Goal: Book appointment/travel/reservation

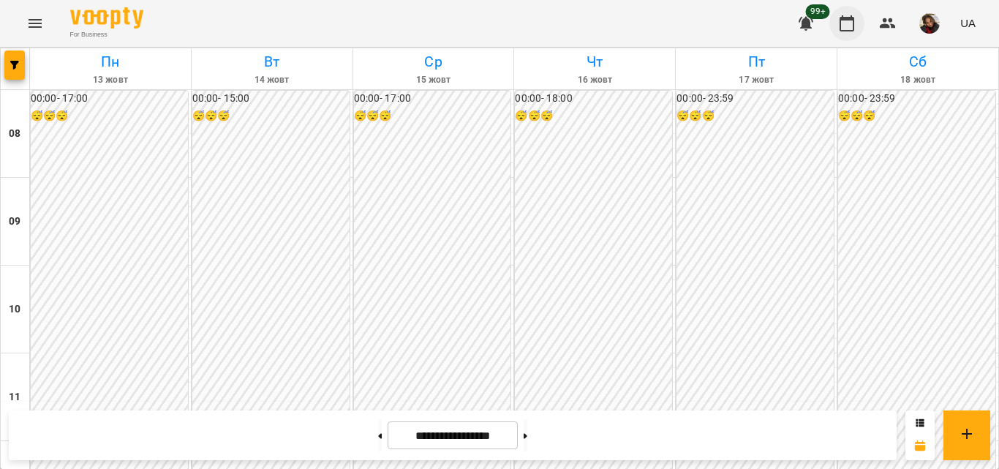
click at [842, 26] on icon "button" at bounding box center [847, 24] width 18 height 18
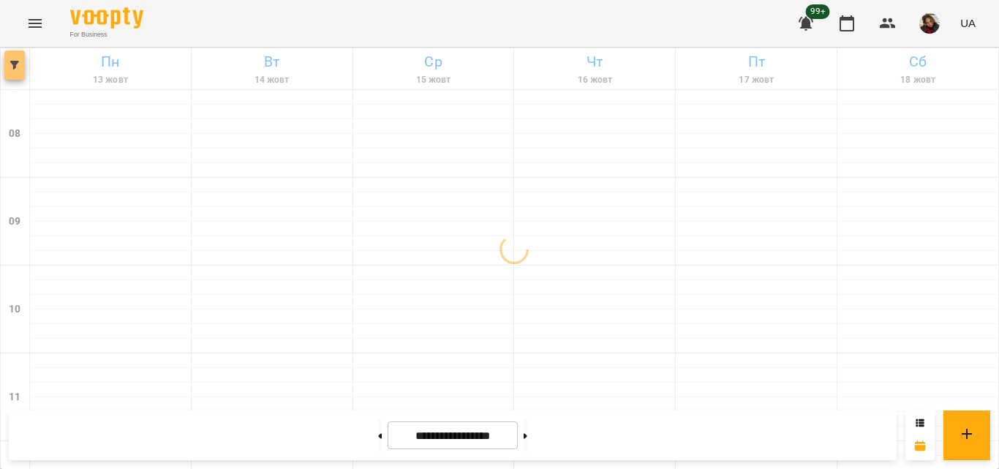
click at [4, 72] on button "button" at bounding box center [14, 64] width 20 height 29
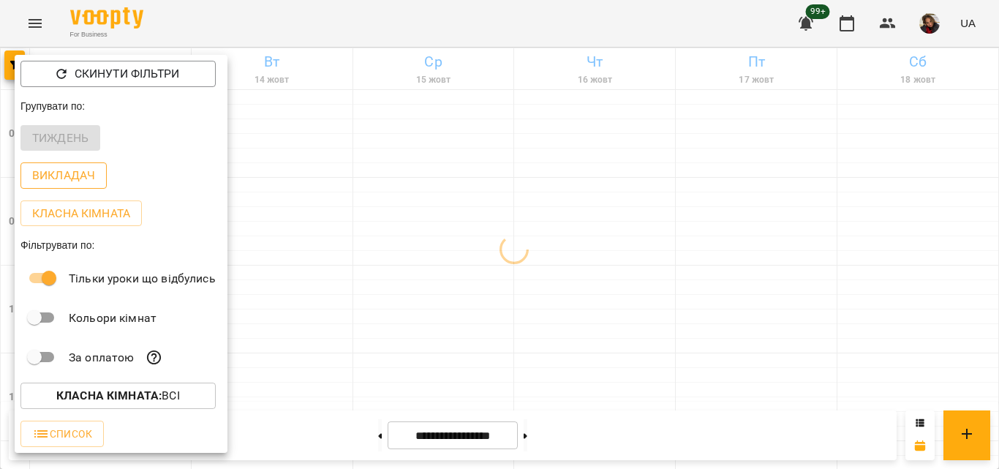
click at [83, 180] on p "Викладач" at bounding box center [63, 176] width 63 height 18
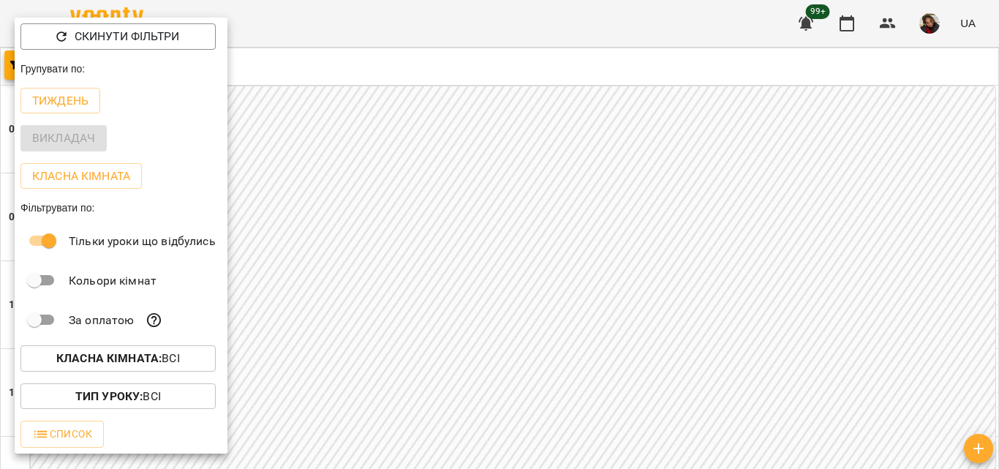
click at [451, 173] on div at bounding box center [499, 234] width 999 height 469
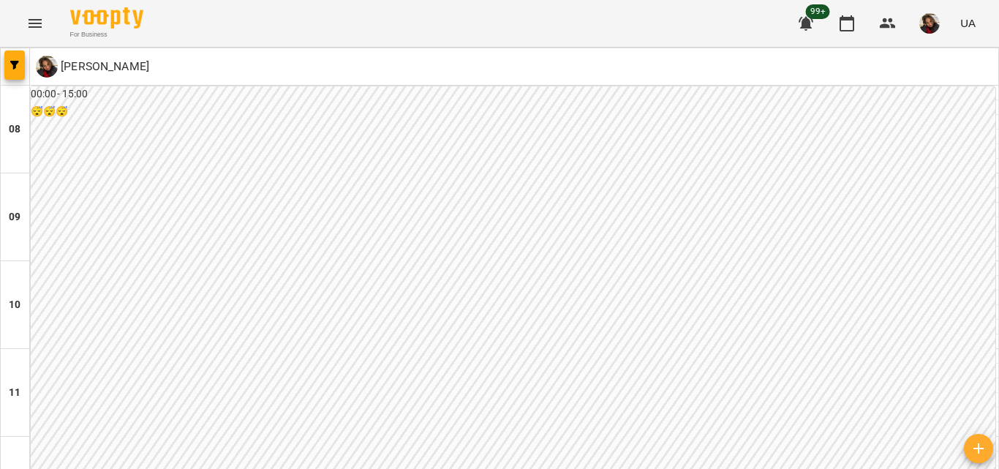
scroll to position [219, 0]
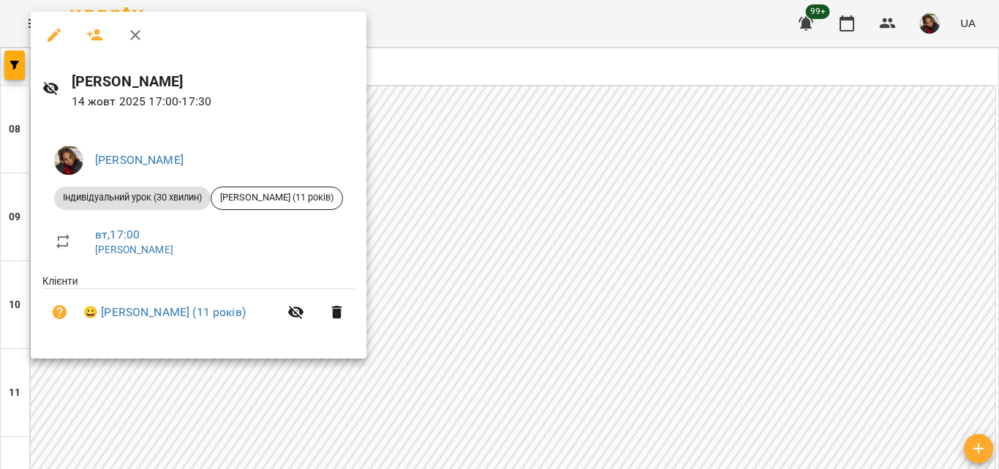
click at [408, 145] on div at bounding box center [499, 234] width 999 height 469
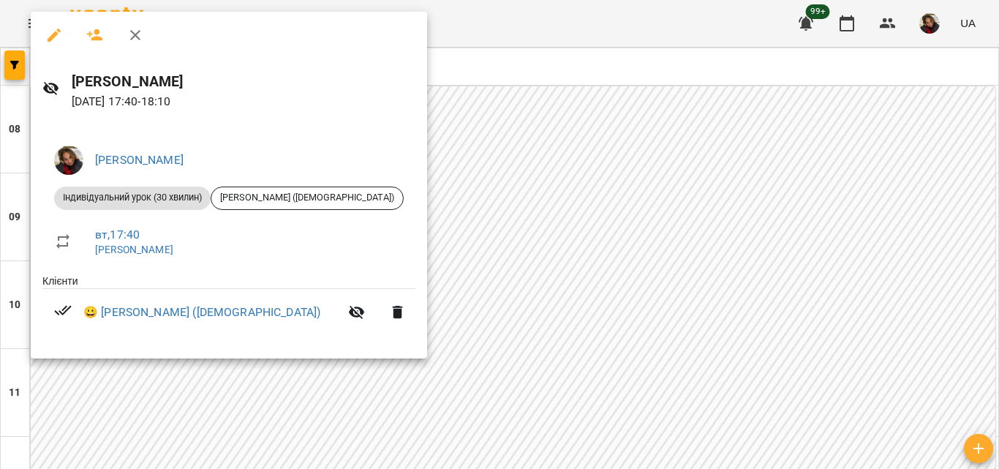
click at [589, 246] on div at bounding box center [499, 234] width 999 height 469
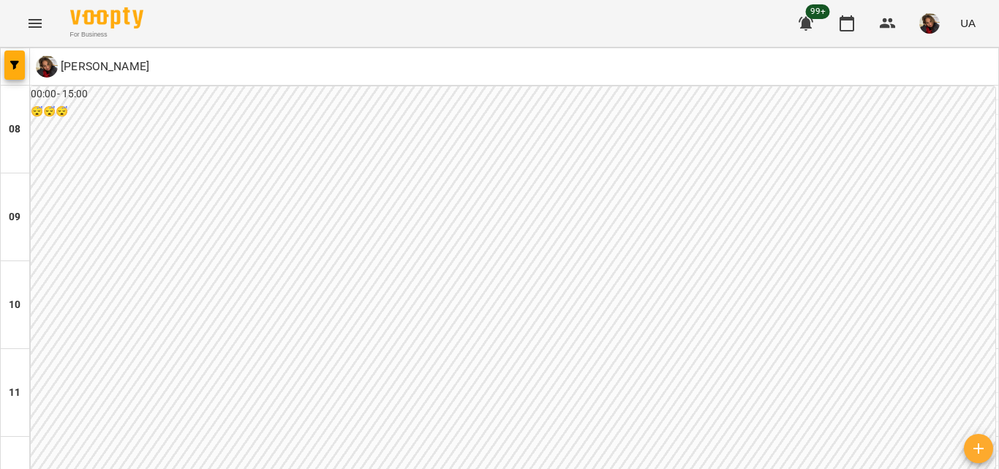
scroll to position [804, 0]
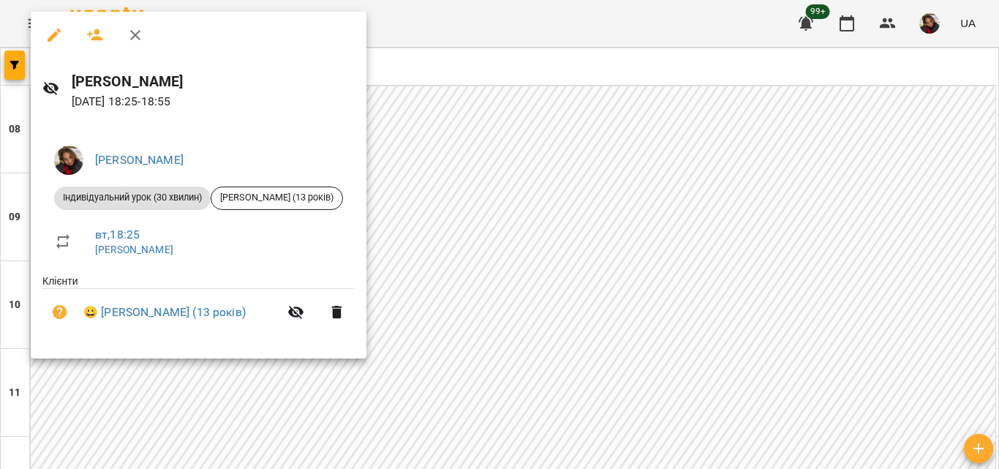
click at [462, 310] on div at bounding box center [499, 234] width 999 height 469
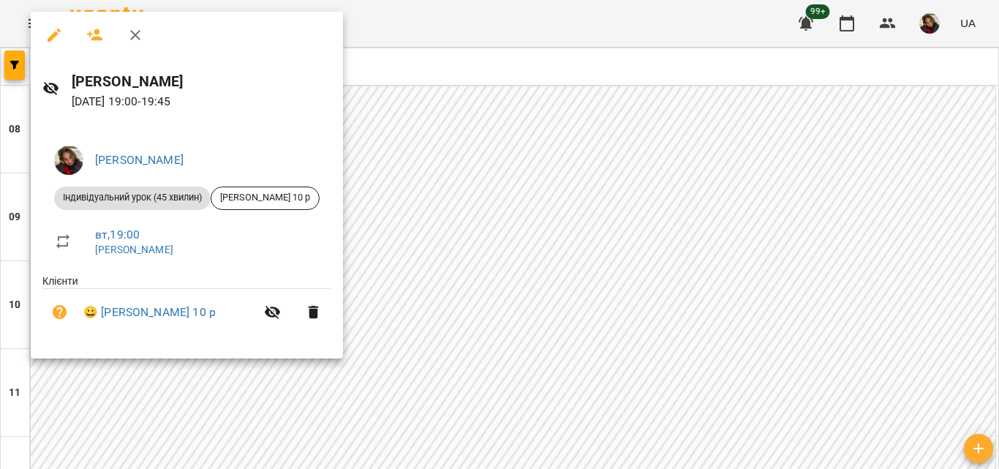
click at [505, 397] on div at bounding box center [499, 234] width 999 height 469
